Goal: Information Seeking & Learning: Learn about a topic

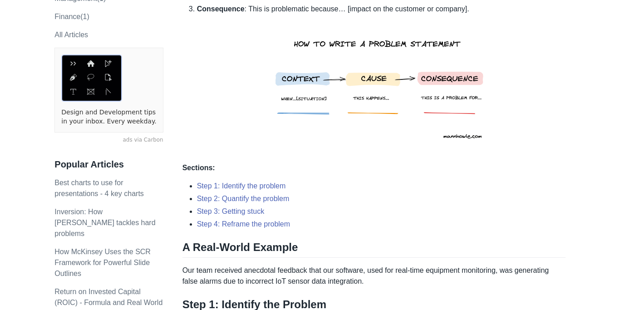
scroll to position [182, 0]
click at [330, 79] on img at bounding box center [381, 84] width 232 height 141
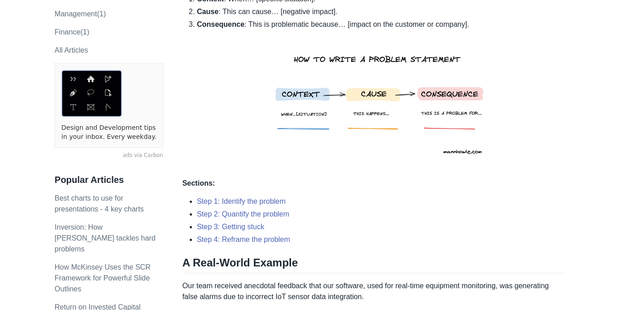
scroll to position [152, 0]
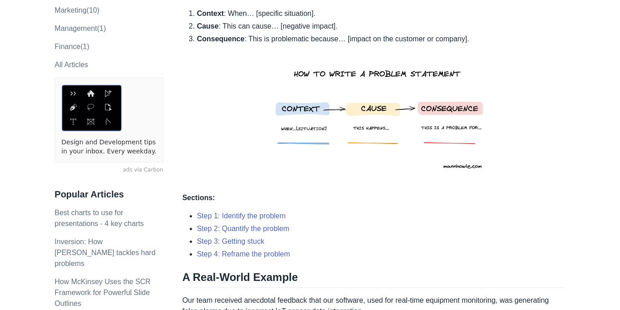
click at [347, 236] on li "Step 3: Getting stuck" at bounding box center [381, 241] width 368 height 11
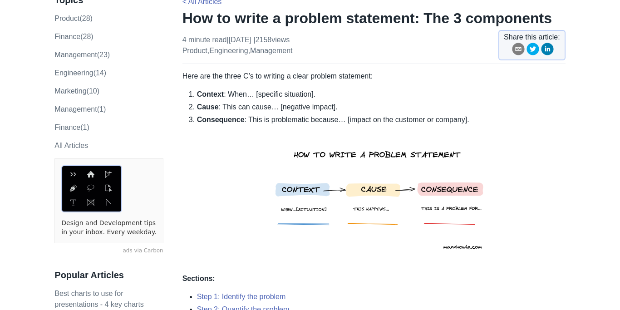
scroll to position [72, 0]
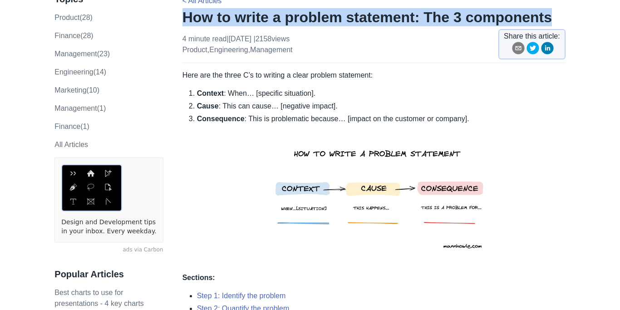
drag, startPoint x: 183, startPoint y: 15, endPoint x: 533, endPoint y: 24, distance: 350.4
click at [533, 24] on h1 "How to write a problem statement: The 3 components" at bounding box center [373, 17] width 383 height 18
copy h1 "How to write a problem statement: The 3 components"
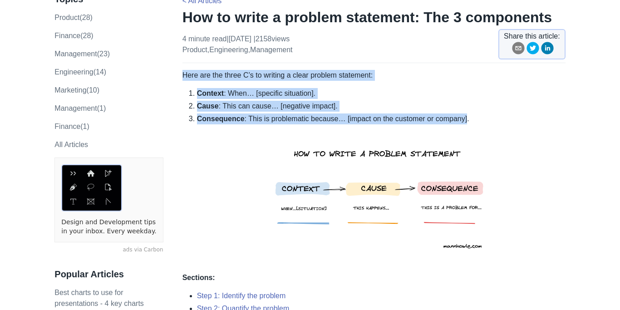
drag, startPoint x: 183, startPoint y: 75, endPoint x: 471, endPoint y: 120, distance: 291.6
copy div "Here are the three C’s to writing a clear problem statement: Context : When… [s…"
click at [267, 176] on img at bounding box center [381, 194] width 232 height 141
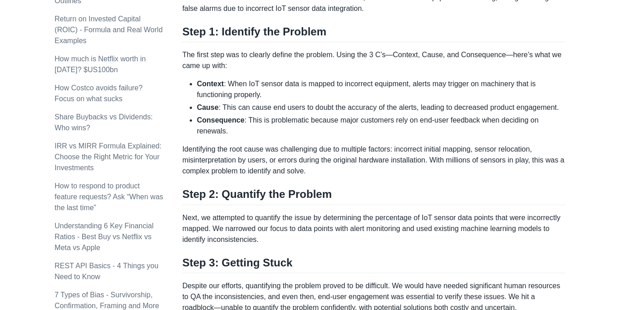
scroll to position [461, 0]
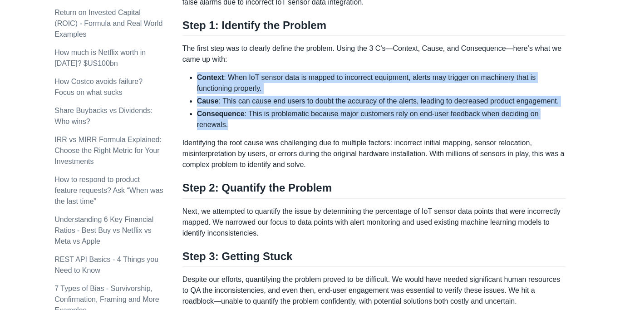
drag, startPoint x: 198, startPoint y: 75, endPoint x: 338, endPoint y: 131, distance: 150.6
click at [338, 130] on ul "Context : When IoT sensor data is mapped to incorrect equipment, alerts may tri…" at bounding box center [373, 101] width 383 height 58
copy ul "Context : When IoT sensor data is mapped to incorrect equipment, alerts may tri…"
click at [362, 146] on div "Here are the three C’s to writing a clear problem statement: Context : When… [s…" at bounding box center [373, 183] width 383 height 1004
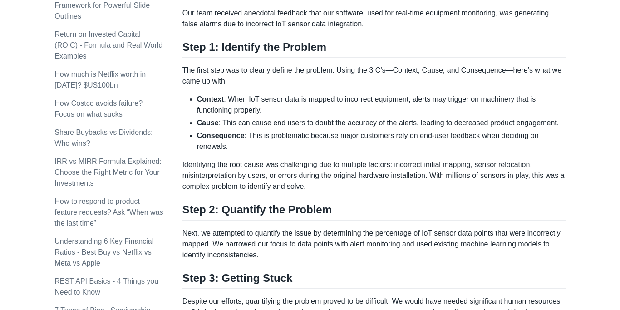
scroll to position [441, 0]
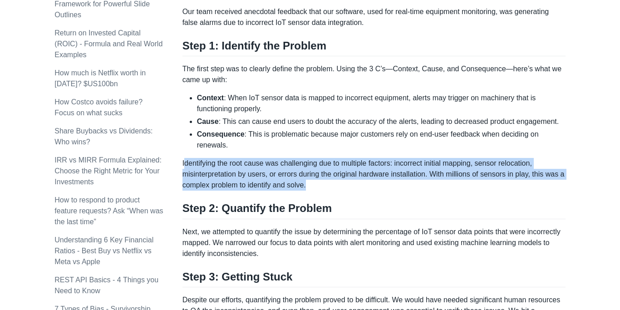
drag, startPoint x: 184, startPoint y: 174, endPoint x: 371, endPoint y: 191, distance: 187.7
click at [371, 191] on p "Identifying the root cause was challenging due to multiple factors: incorrect i…" at bounding box center [373, 174] width 383 height 33
click at [333, 191] on p "Identifying the root cause was challenging due to multiple factors: incorrect i…" at bounding box center [373, 174] width 383 height 33
drag, startPoint x: 337, startPoint y: 197, endPoint x: 182, endPoint y: 176, distance: 156.1
click at [182, 176] on p "Identifying the root cause was challenging due to multiple factors: incorrect i…" at bounding box center [373, 174] width 383 height 33
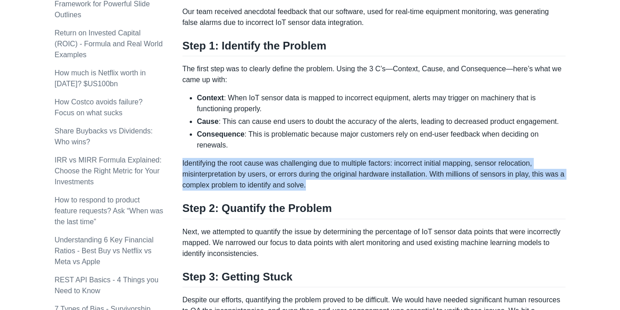
copy p "Identifying the root cause was challenging due to multiple factors: incorrect i…"
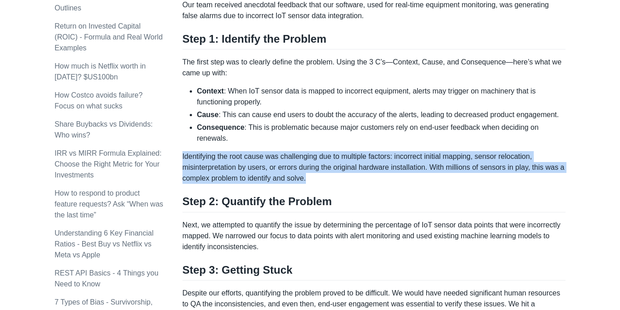
scroll to position [516, 0]
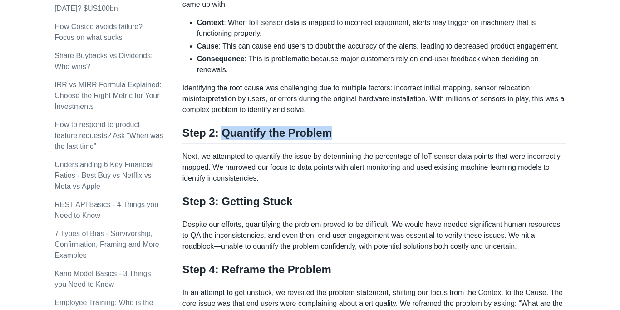
drag, startPoint x: 223, startPoint y: 144, endPoint x: 313, endPoint y: 153, distance: 91.1
click at [313, 143] on h2 "Step 2: Quantify the Problem" at bounding box center [373, 134] width 383 height 17
copy h2 "Quantify the Problem"
click at [354, 200] on div "Here are the three C’s to writing a clear problem statement: Context : When… [s…" at bounding box center [373, 128] width 383 height 1004
drag, startPoint x: 185, startPoint y: 167, endPoint x: 304, endPoint y: 185, distance: 121.1
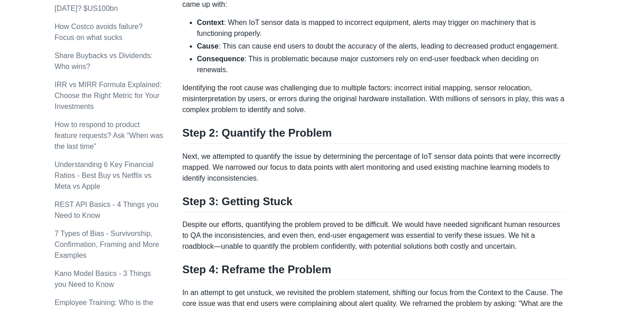
click at [304, 184] on p "Next, we attempted to quantify the issue by determining the percentage of IoT s…" at bounding box center [373, 167] width 383 height 33
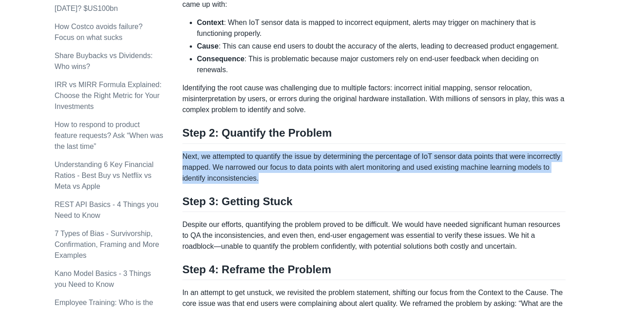
drag, startPoint x: 296, startPoint y: 189, endPoint x: 182, endPoint y: 167, distance: 115.5
click at [182, 167] on p "Next, we attempted to quantify the issue by determining the percentage of IoT s…" at bounding box center [373, 167] width 383 height 33
copy p "Next, we attempted to quantify the issue by determining the percentage of IoT s…"
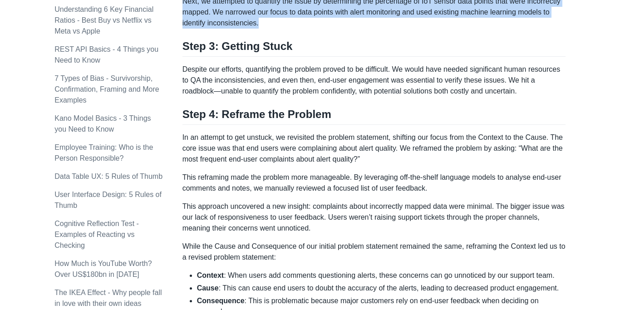
scroll to position [680, 0]
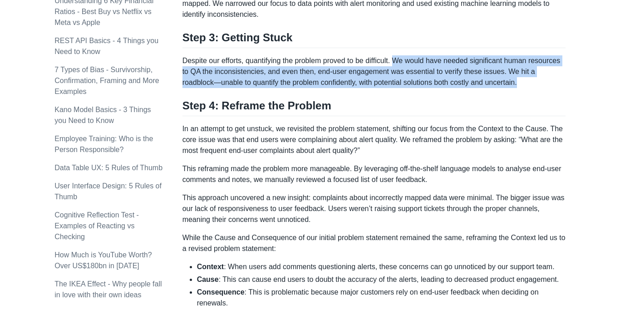
drag, startPoint x: 402, startPoint y: 71, endPoint x: 557, endPoint y: 101, distance: 158.1
copy div "We would have needed significant human resources to QA the inconsistencies, and…"
click at [239, 142] on p "In an attempt to get unstuck, we revisited the problem statement, shifting our …" at bounding box center [373, 139] width 383 height 33
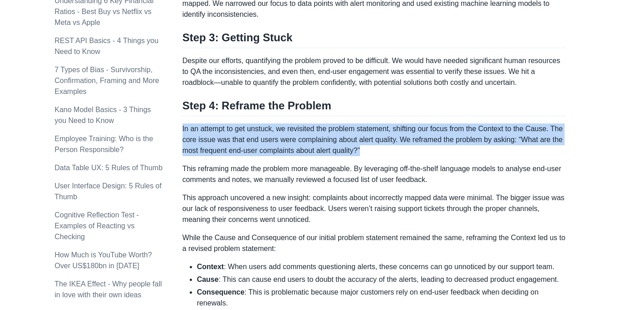
drag, startPoint x: 183, startPoint y: 139, endPoint x: 407, endPoint y: 158, distance: 225.4
click at [407, 156] on p "In an attempt to get unstuck, we revisited the problem statement, shifting our …" at bounding box center [373, 139] width 383 height 33
copy p "In an attempt to get unstuck, we revisited the problem statement, shifting our …"
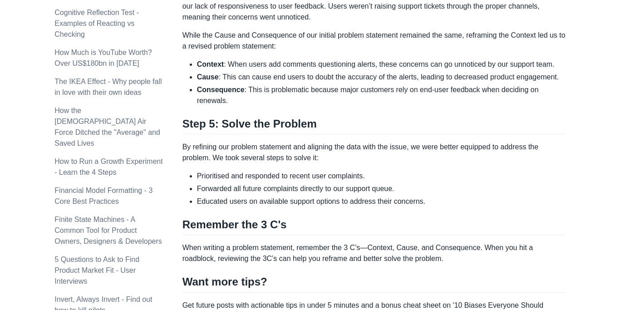
scroll to position [878, 0]
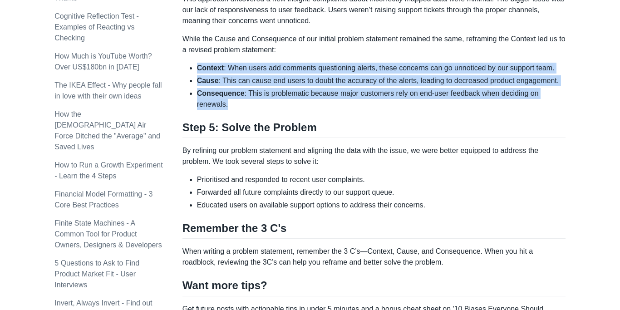
drag, startPoint x: 197, startPoint y: 79, endPoint x: 291, endPoint y: 122, distance: 103.1
click at [291, 110] on ul "Context : When users add comments questioning alerts, these concerns can go unn…" at bounding box center [373, 86] width 383 height 47
copy ul "Context : When users add comments questioning alerts, these concerns can go unn…"
click at [314, 110] on li "Consequence : This is problematic because major customers rely on end-user feed…" at bounding box center [381, 99] width 368 height 22
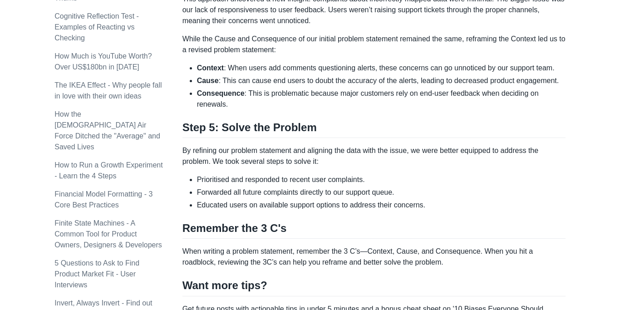
scroll to position [842, 0]
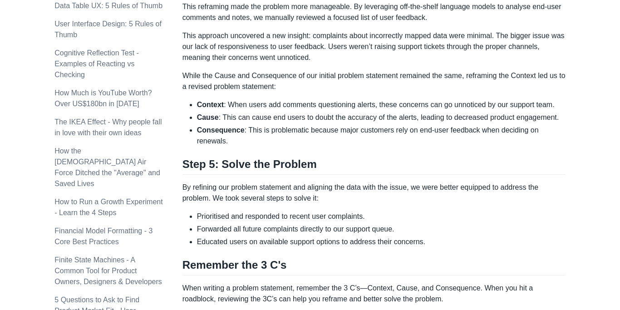
click at [233, 92] on p "While the Cause and Consequence of our initial problem statement remained the s…" at bounding box center [373, 81] width 383 height 22
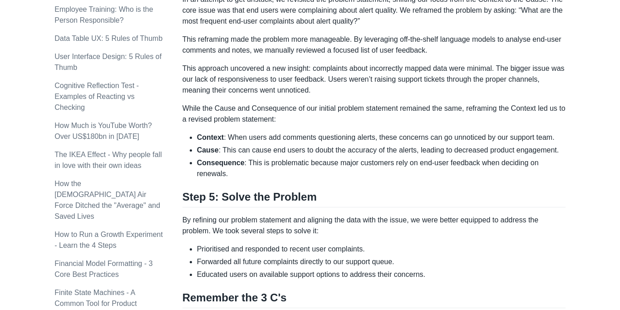
scroll to position [786, 0]
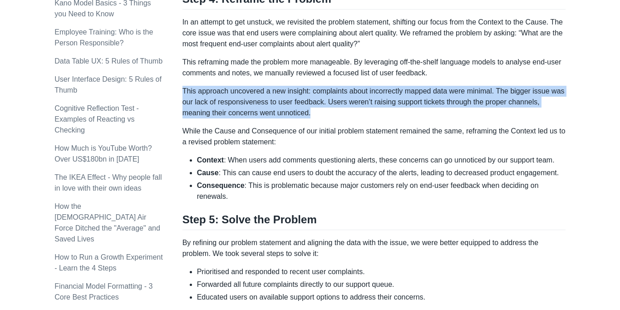
drag, startPoint x: 183, startPoint y: 100, endPoint x: 344, endPoint y: 123, distance: 163.2
click at [344, 118] on p "This approach uncovered a new insight: complaints about incorrectly mapped data…" at bounding box center [373, 102] width 383 height 33
click at [259, 78] on p "This reframing made the problem more manageable. By leveraging off-the-shelf la…" at bounding box center [373, 68] width 383 height 22
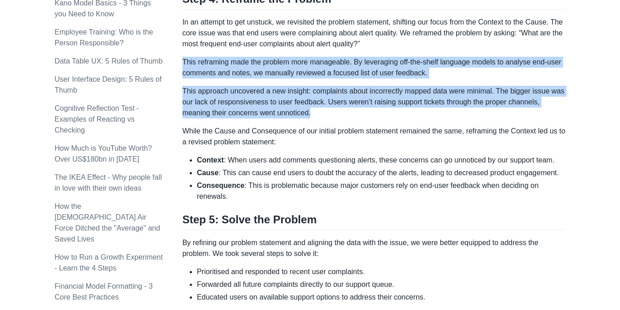
drag, startPoint x: 182, startPoint y: 70, endPoint x: 416, endPoint y: 128, distance: 241.6
copy div "This reframing made the problem more manageable. By leveraging off-the-shelf la…"
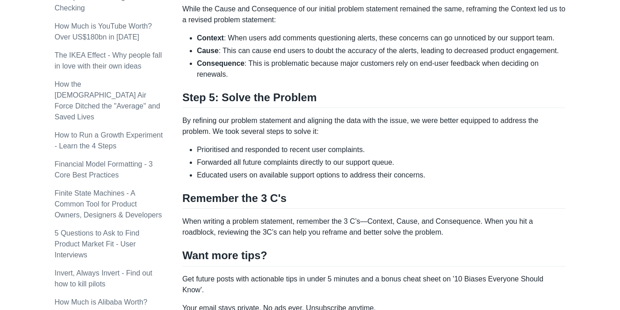
scroll to position [910, 0]
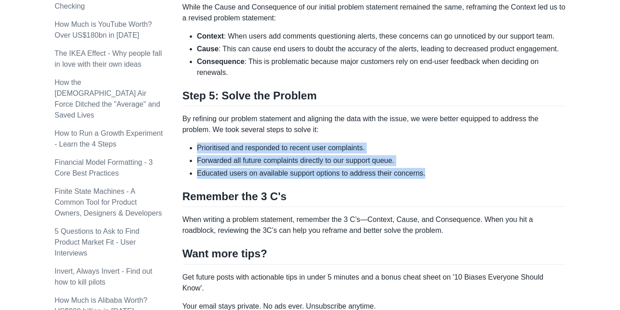
drag, startPoint x: 198, startPoint y: 167, endPoint x: 436, endPoint y: 196, distance: 240.3
click at [436, 179] on ul "Prioritised and responded to recent user complaints. Forwarded all future compl…" at bounding box center [373, 160] width 383 height 36
